Goal: Transaction & Acquisition: Purchase product/service

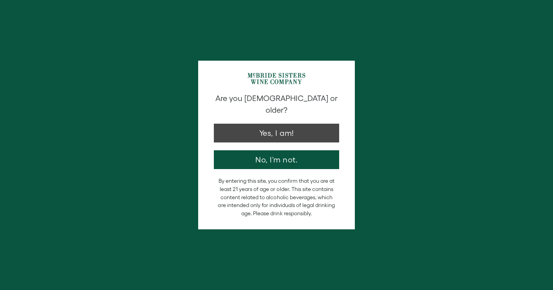
click at [287, 129] on button "Yes, I am!" at bounding box center [276, 133] width 125 height 19
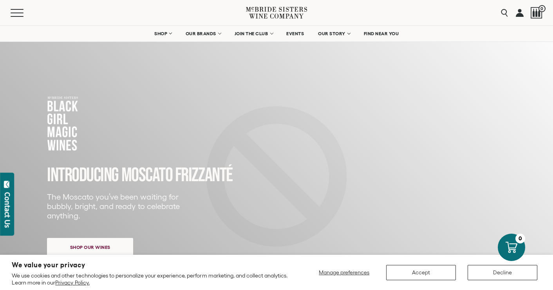
click at [399, 266] on button "Accept" at bounding box center [421, 272] width 70 height 15
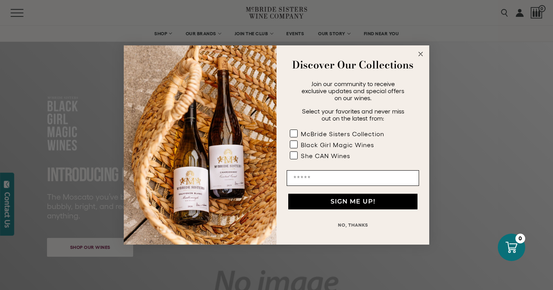
click at [356, 227] on button "NO, THANKS" at bounding box center [353, 225] width 132 height 16
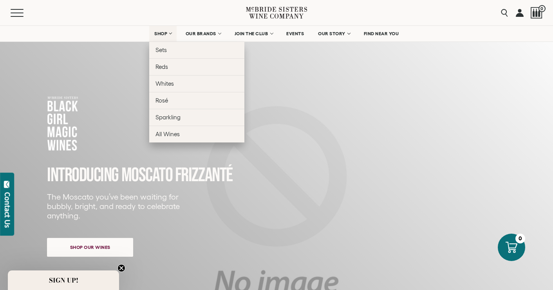
click at [165, 38] on link "SHOP" at bounding box center [162, 34] width 27 height 16
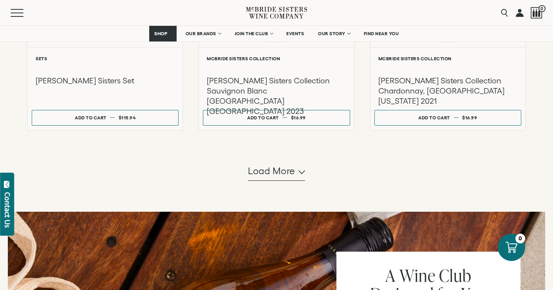
scroll to position [708, 0]
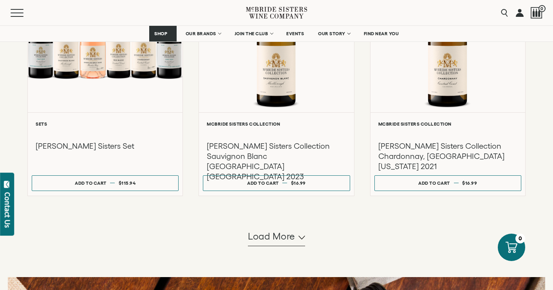
click at [274, 243] on span "Load more" at bounding box center [271, 236] width 47 height 13
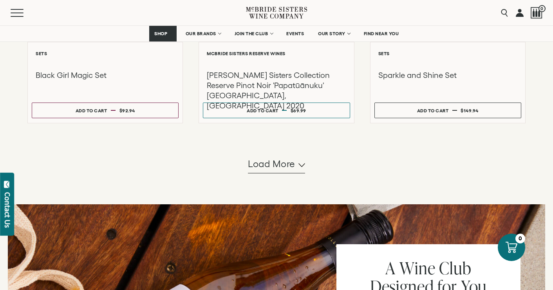
scroll to position [1543, 0]
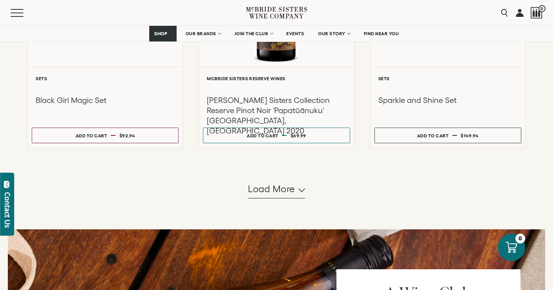
click at [280, 195] on span "Load more" at bounding box center [271, 189] width 47 height 13
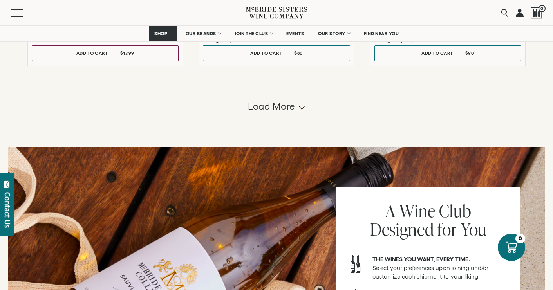
scroll to position [2426, 0]
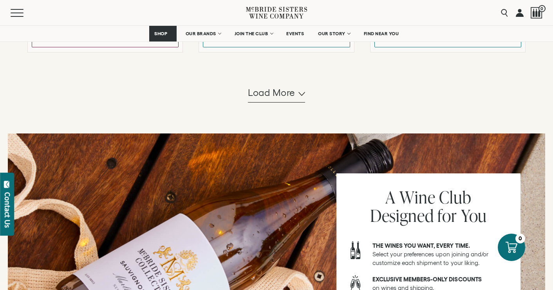
click at [289, 103] on button "Load more" at bounding box center [276, 93] width 57 height 19
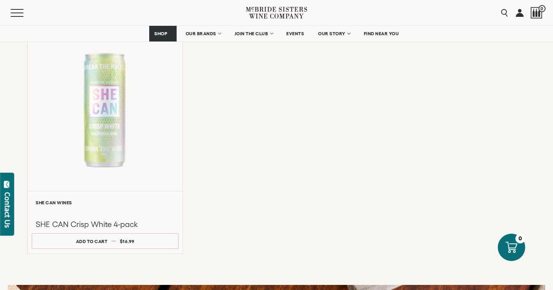
scroll to position [2728, 0]
